Goal: Download file/media

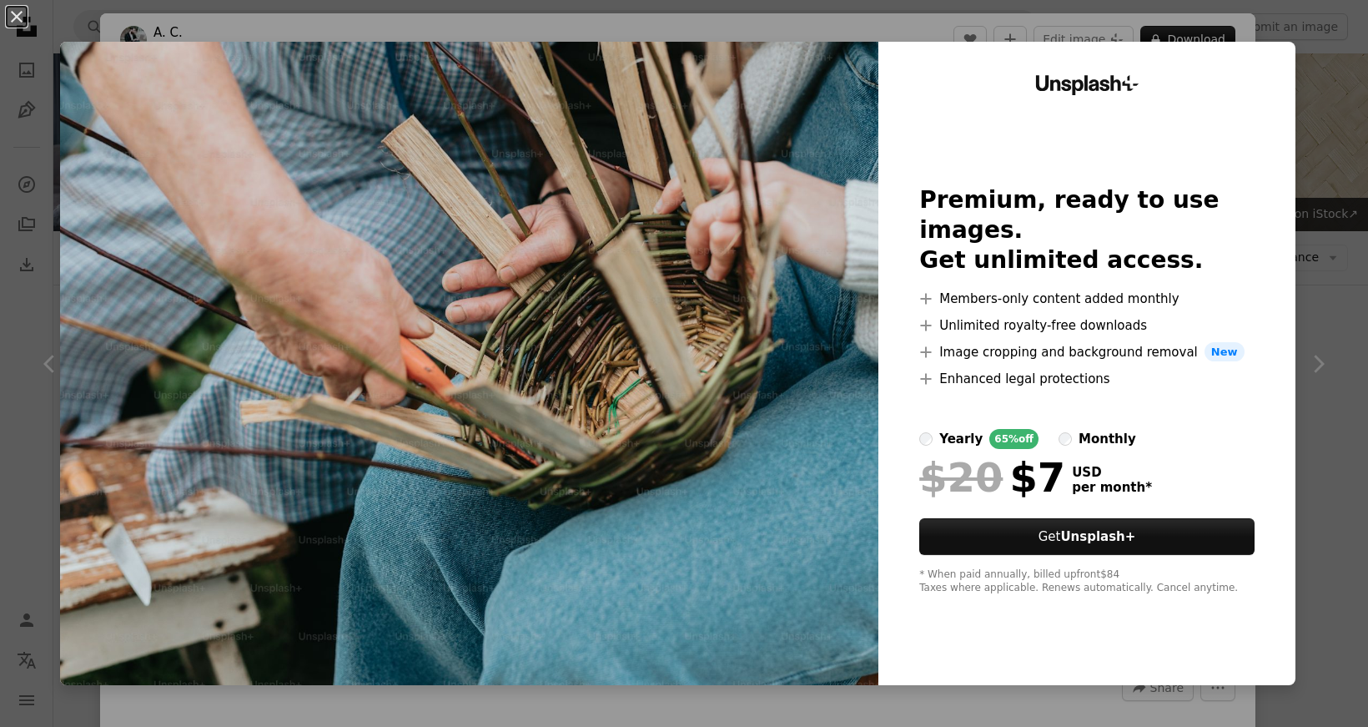
scroll to position [5836, 0]
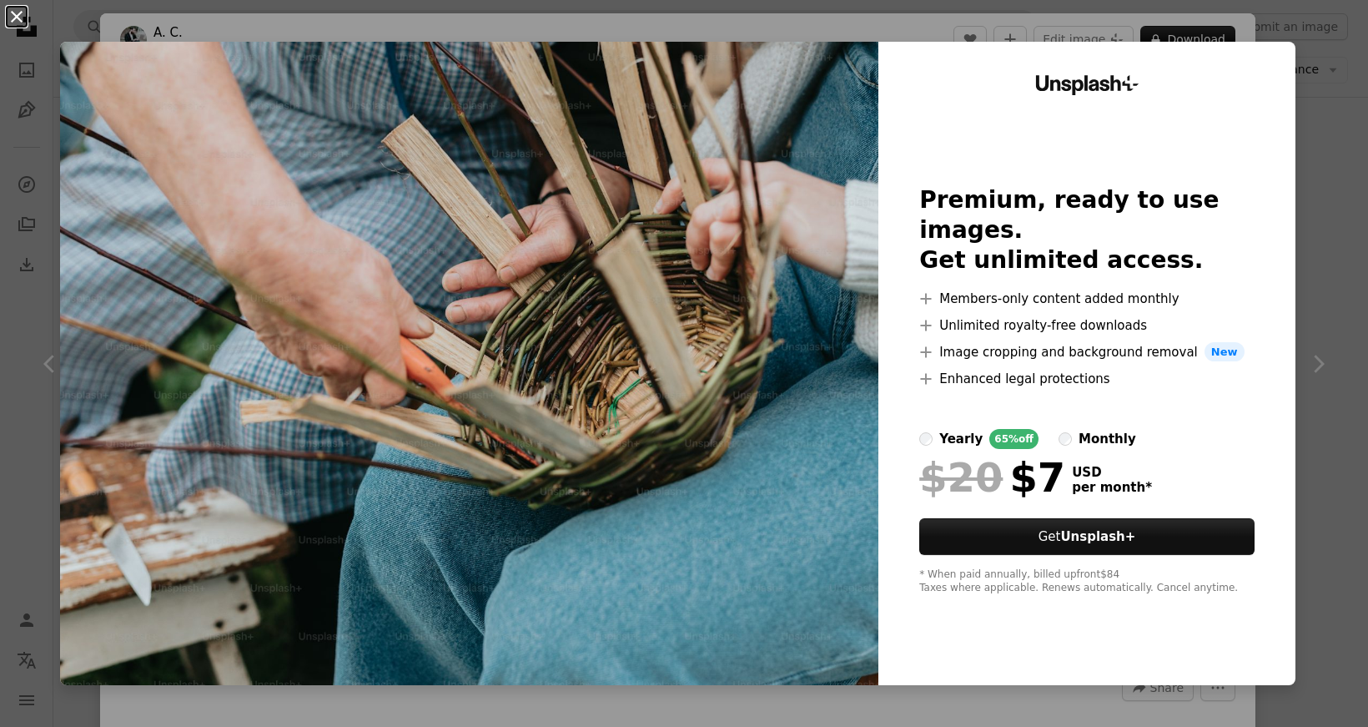
click at [12, 15] on button "An X shape" at bounding box center [17, 17] width 20 height 20
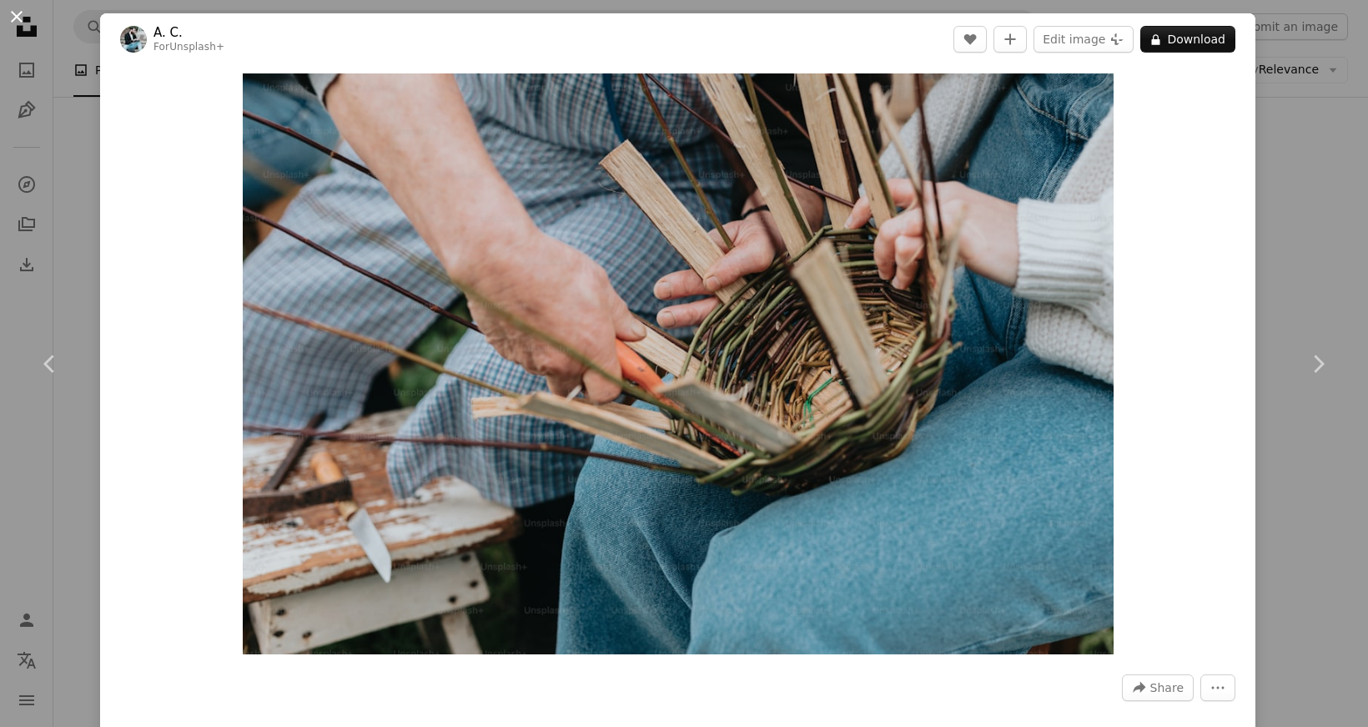
click at [18, 17] on button "An X shape" at bounding box center [17, 17] width 20 height 20
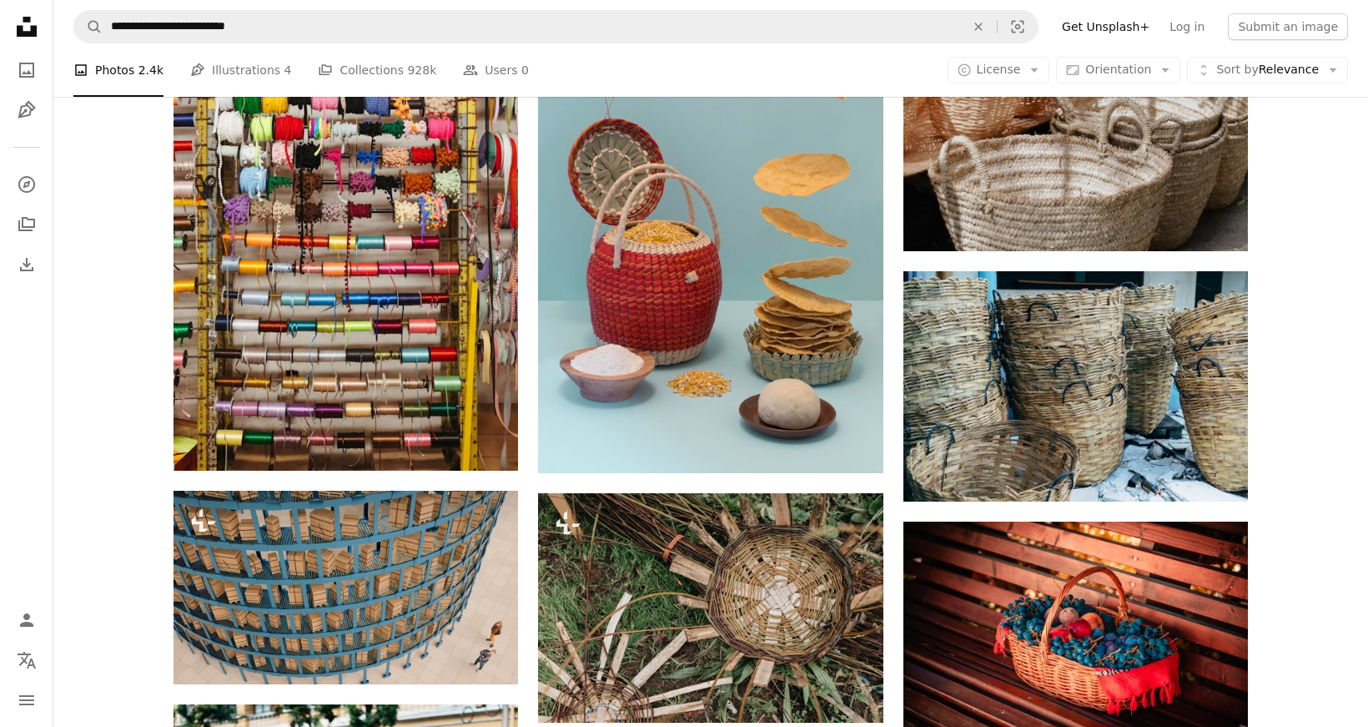
scroll to position [4718, 0]
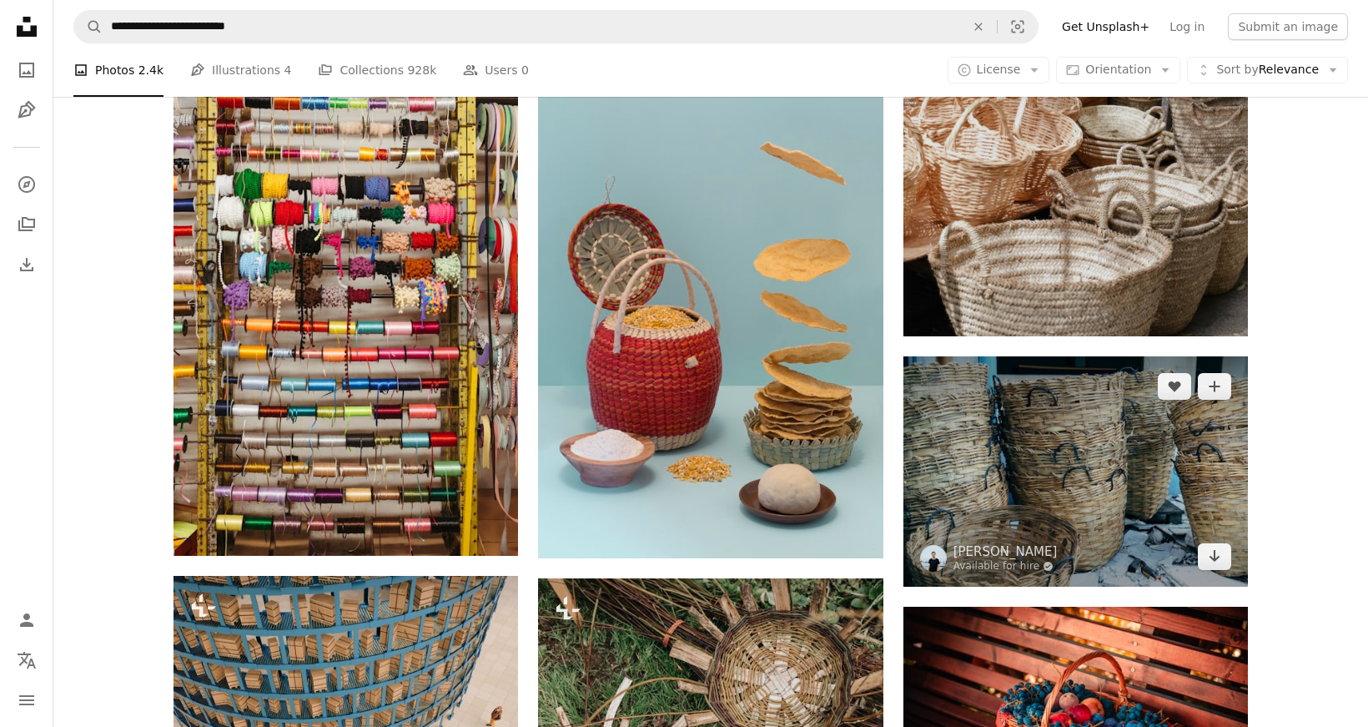
click at [1033, 464] on img at bounding box center [1075, 470] width 344 height 229
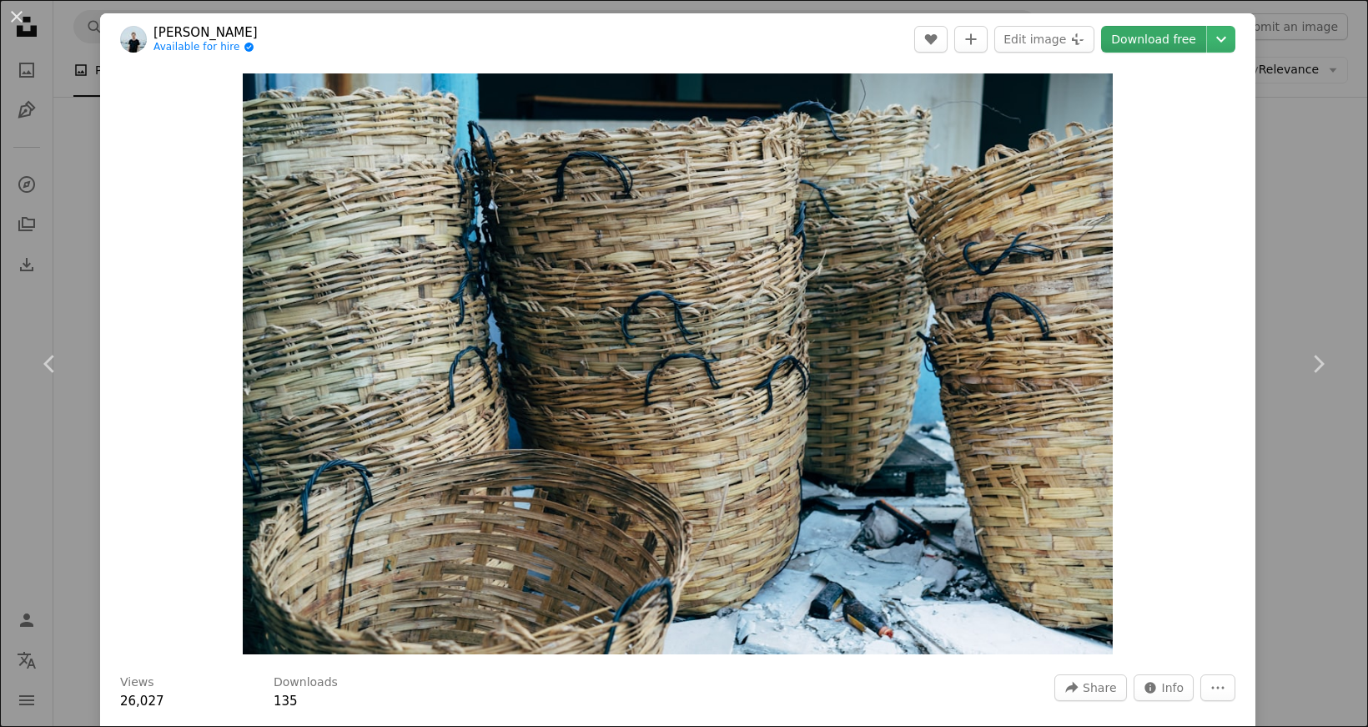
click at [1155, 48] on link "Download free" at bounding box center [1153, 39] width 105 height 27
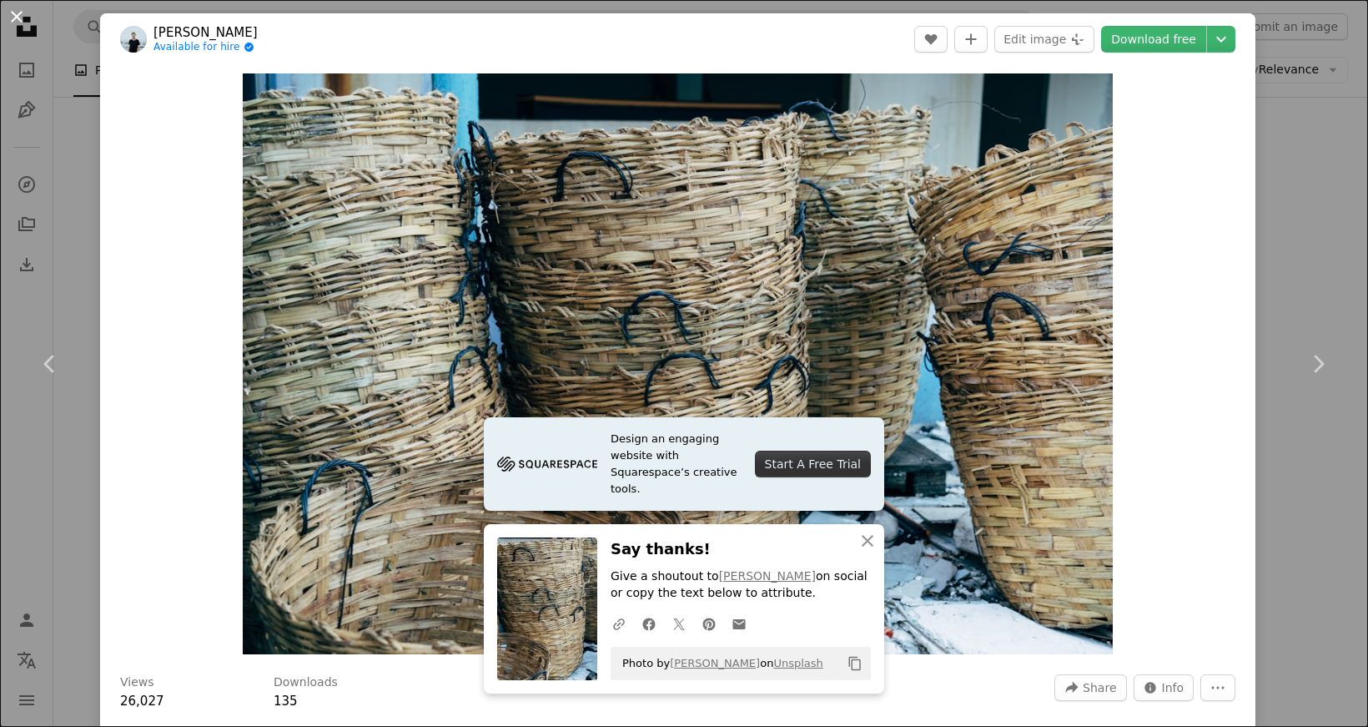
click at [18, 16] on button "An X shape" at bounding box center [17, 17] width 20 height 20
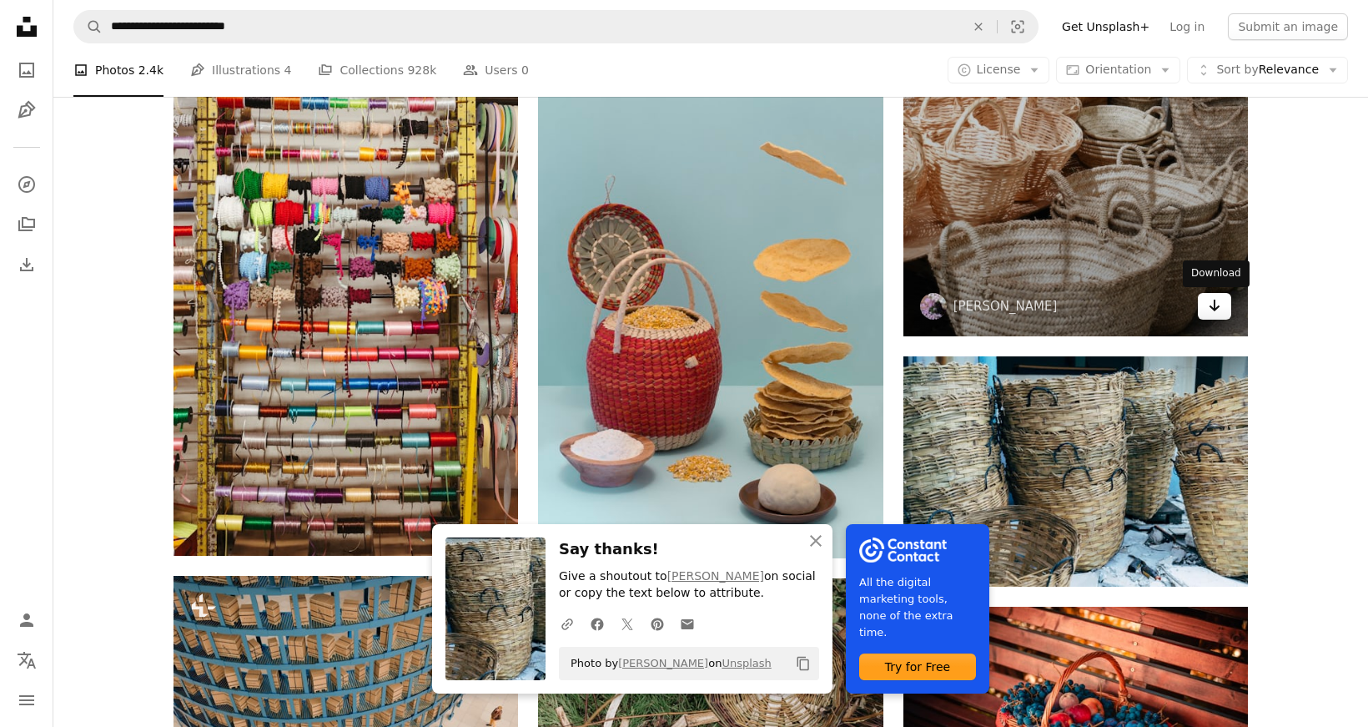
click at [1219, 298] on icon "Arrow pointing down" at bounding box center [1214, 305] width 13 height 20
